Goal: Task Accomplishment & Management: Manage account settings

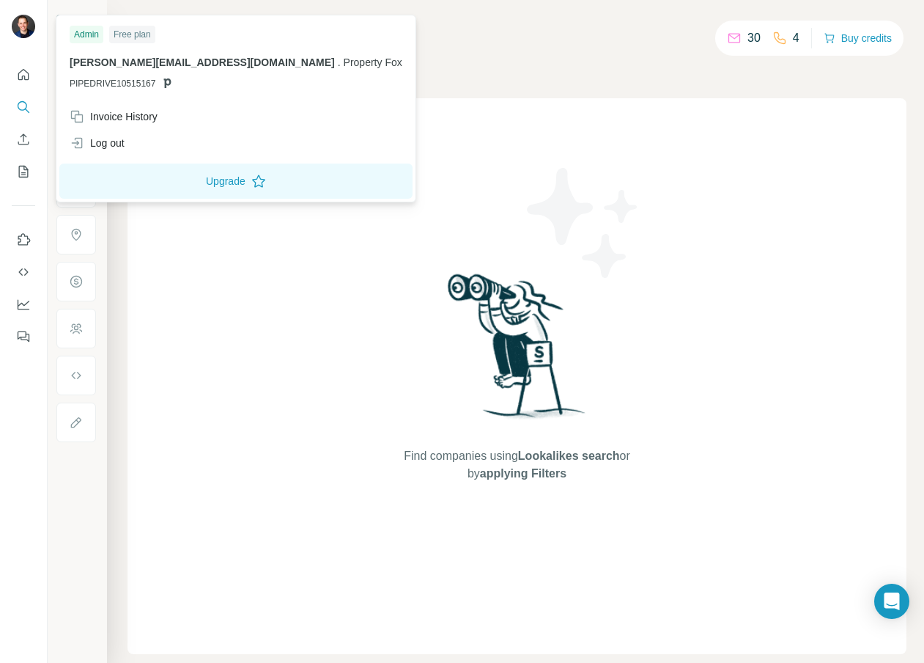
click at [74, 59] on span "[PERSON_NAME][EMAIL_ADDRESS][DOMAIN_NAME]" at bounding box center [202, 62] width 265 height 12
drag, startPoint x: 70, startPoint y: 65, endPoint x: 177, endPoint y: 60, distance: 107.1
click at [177, 60] on span "[PERSON_NAME][EMAIL_ADDRESS][DOMAIN_NAME]" at bounding box center [202, 62] width 265 height 12
click at [163, 190] on button "Upgrade" at bounding box center [235, 180] width 353 height 35
